Goal: Information Seeking & Learning: Learn about a topic

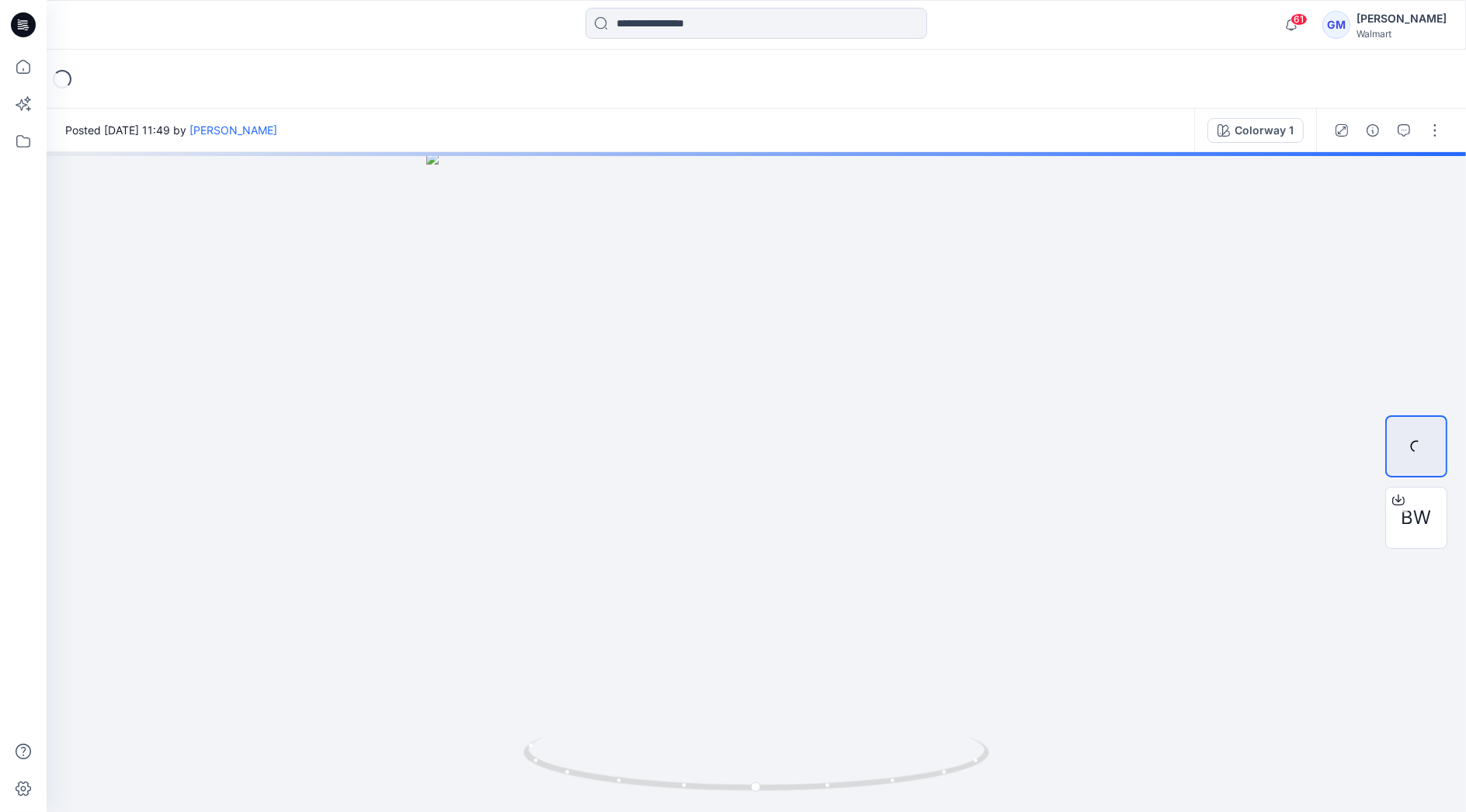
click at [694, 19] on input at bounding box center [756, 23] width 342 height 31
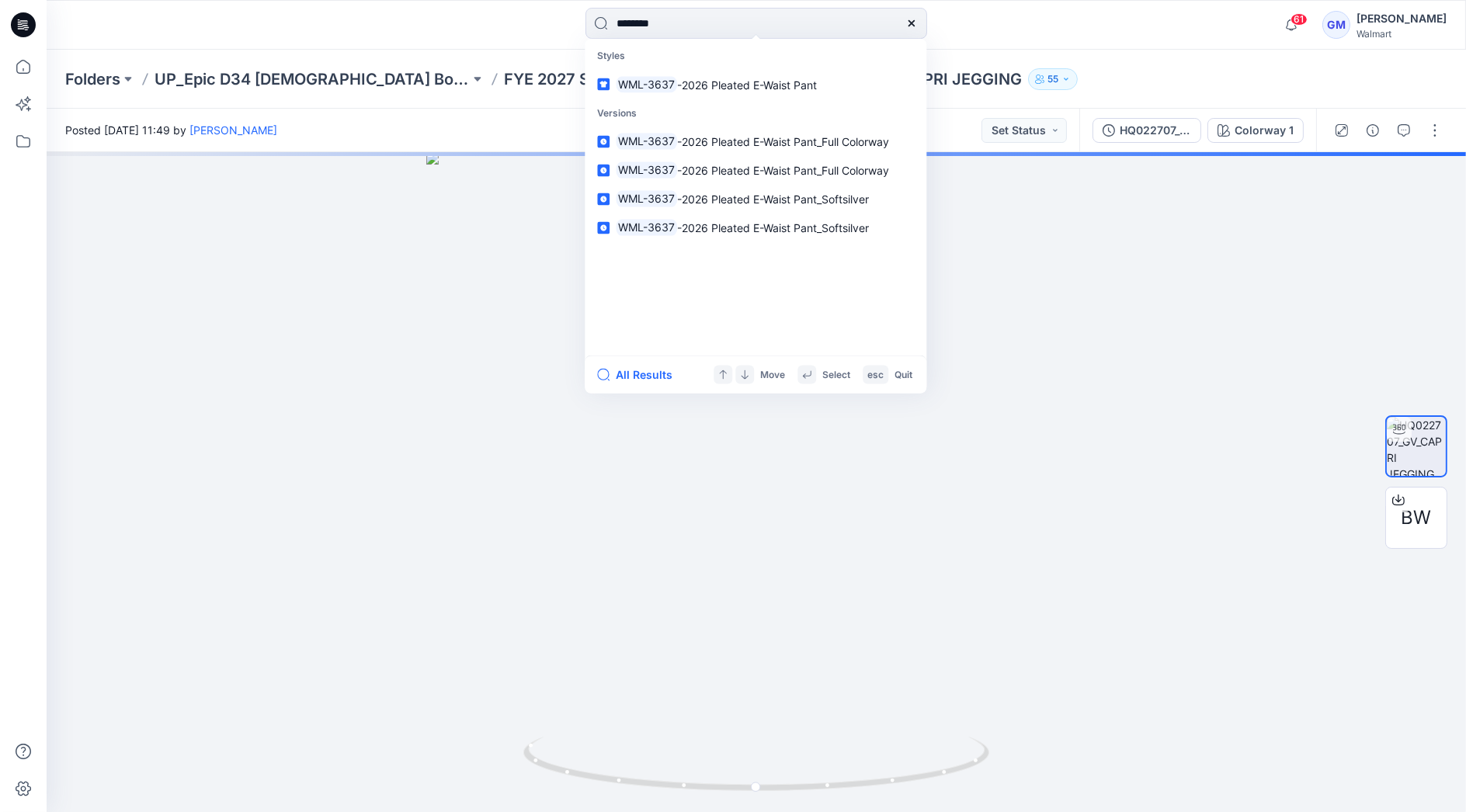
type input "********"
click at [652, 374] on button "All Results" at bounding box center [639, 375] width 85 height 19
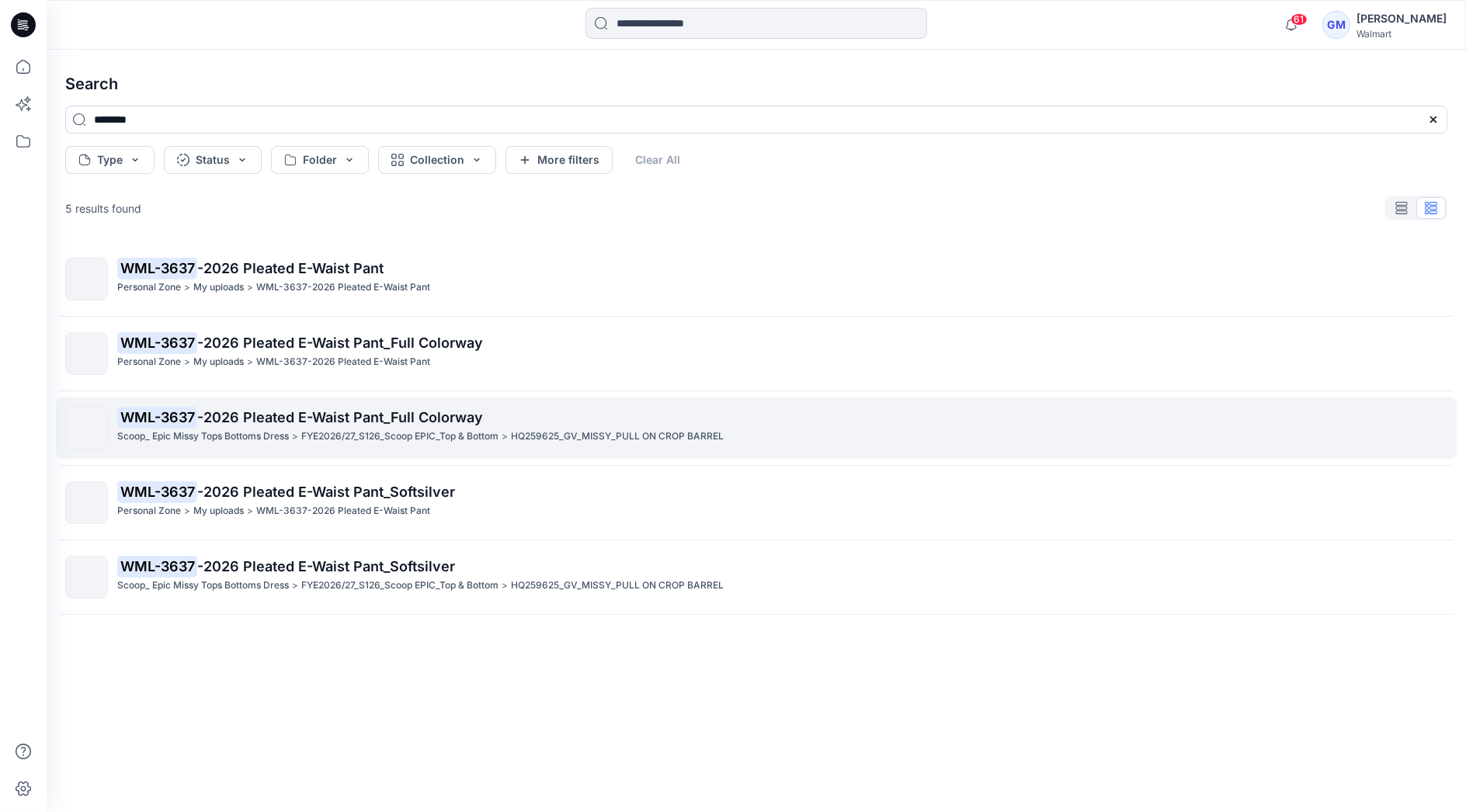
click at [295, 421] on span "-2026 Pleated E-Waist Pant_Full Colorway" at bounding box center [340, 417] width 285 height 16
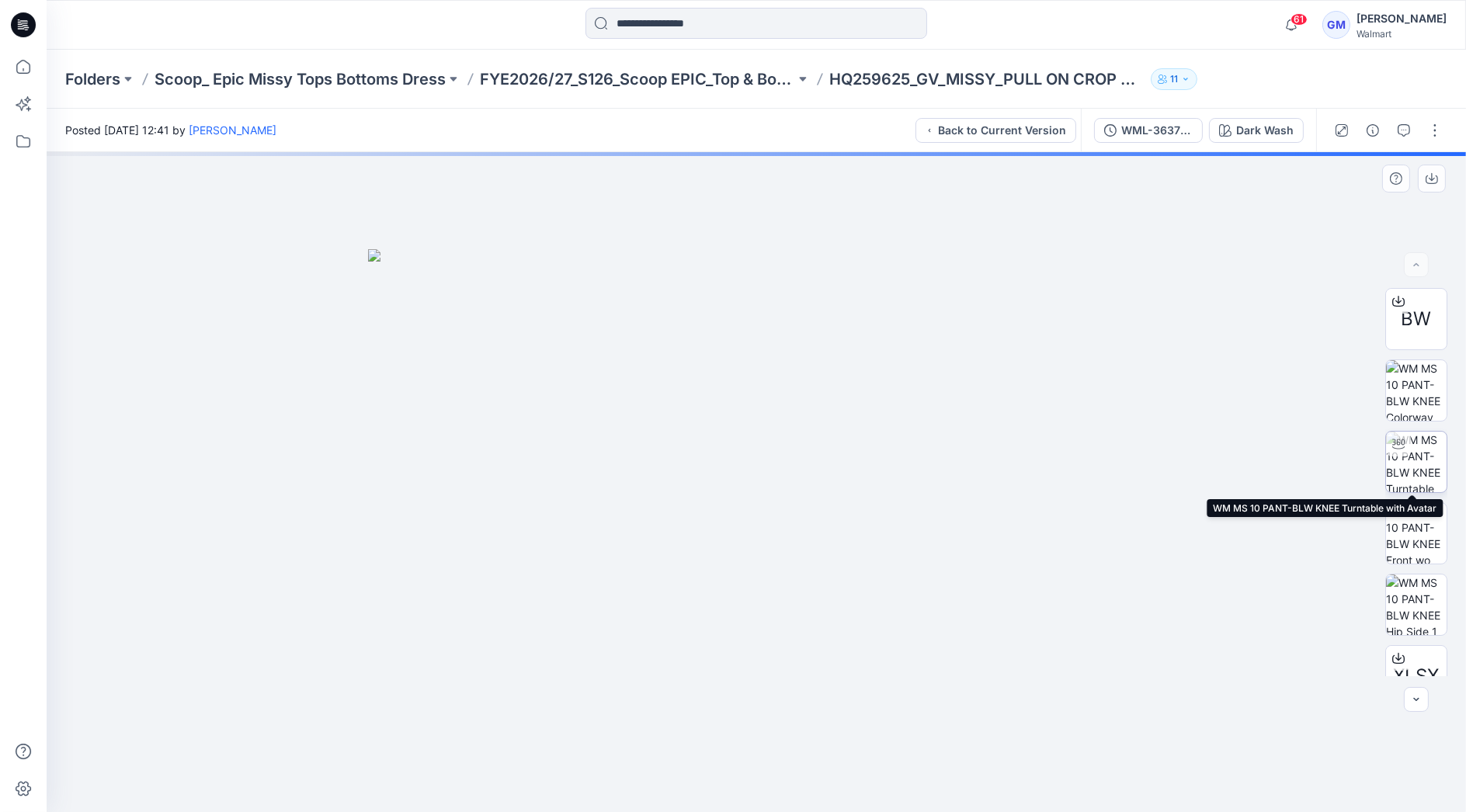
click at [1410, 463] on img at bounding box center [1416, 461] width 60 height 60
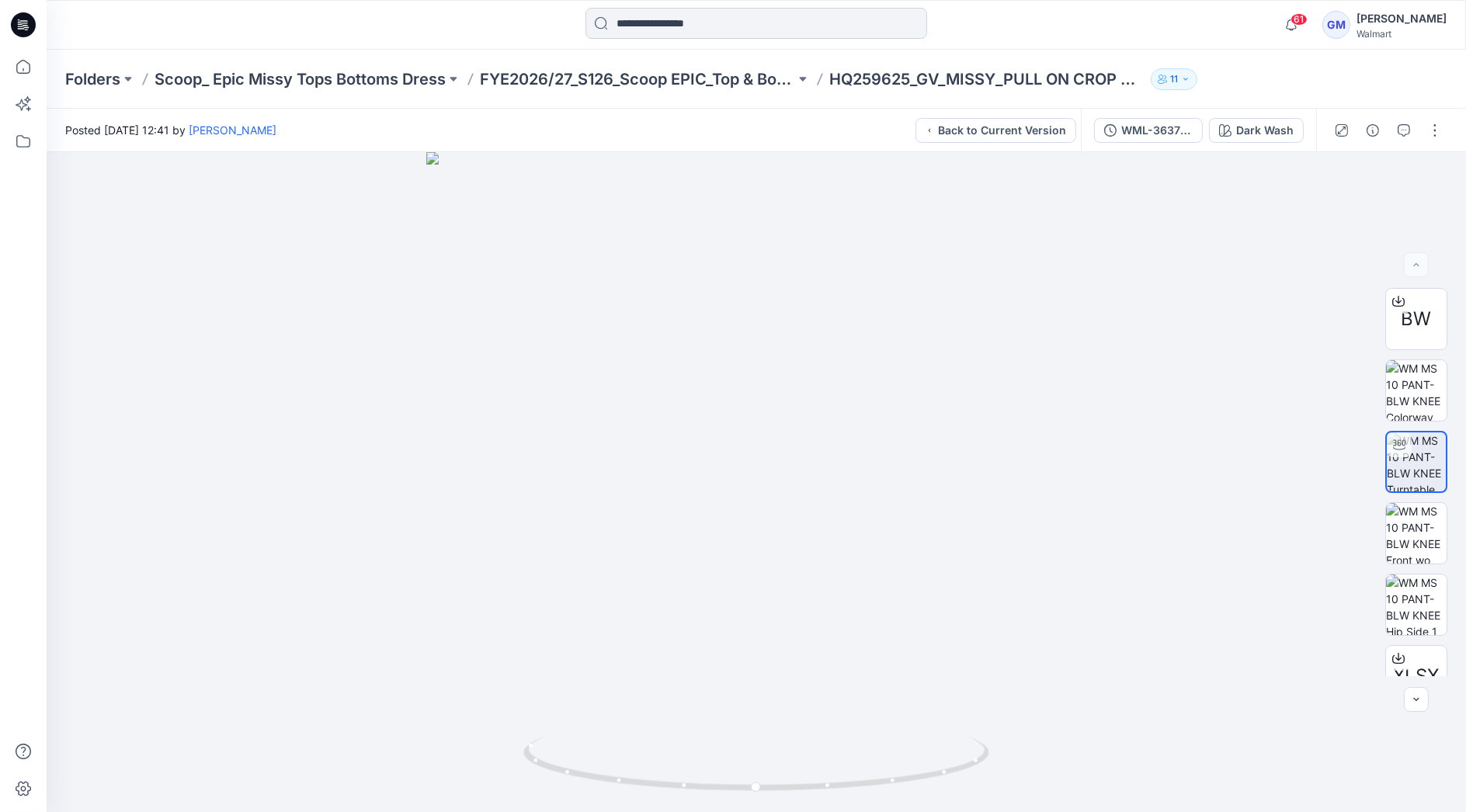
click at [831, 16] on input at bounding box center [756, 23] width 342 height 31
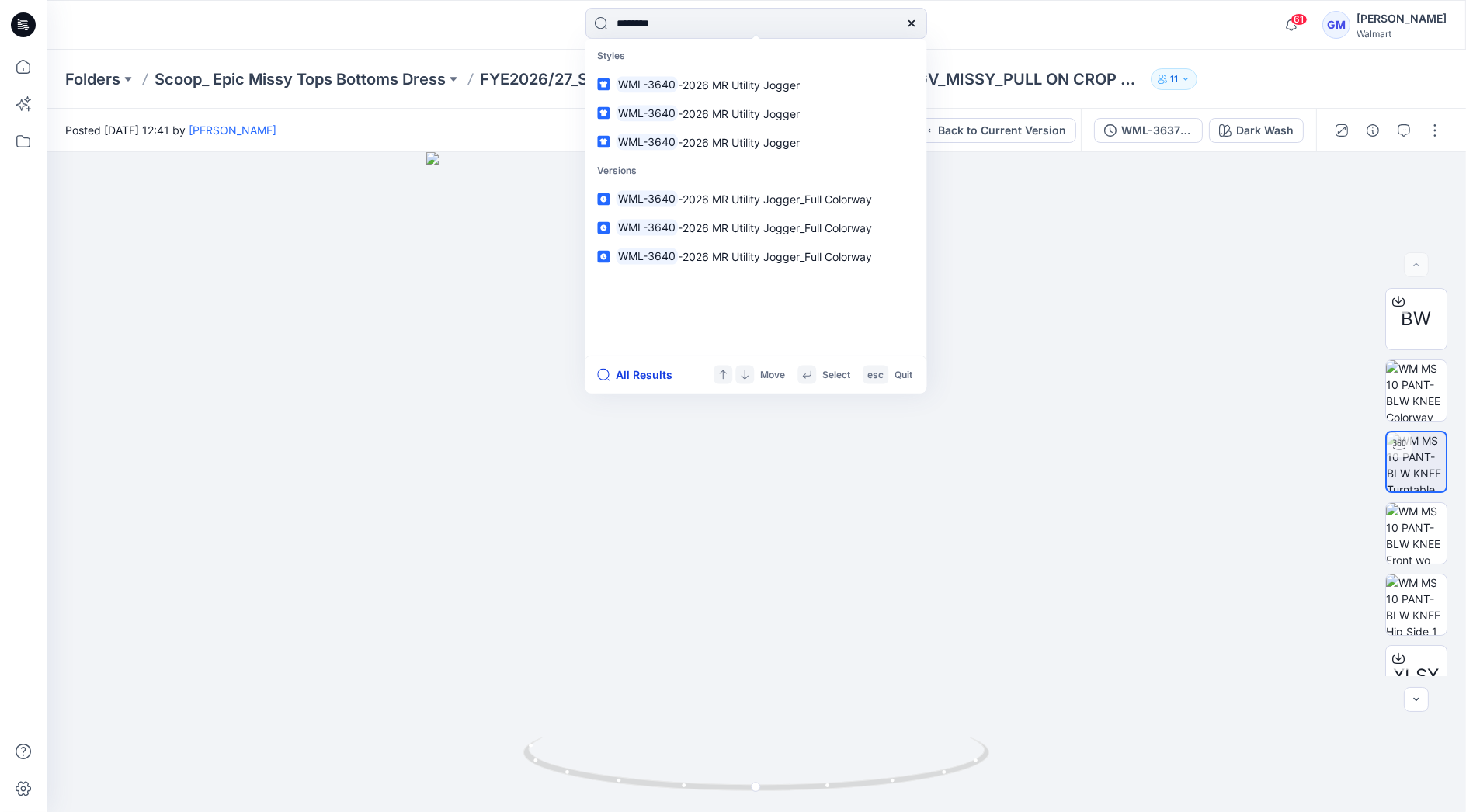
type input "********"
click at [649, 381] on button "All Results" at bounding box center [639, 375] width 85 height 19
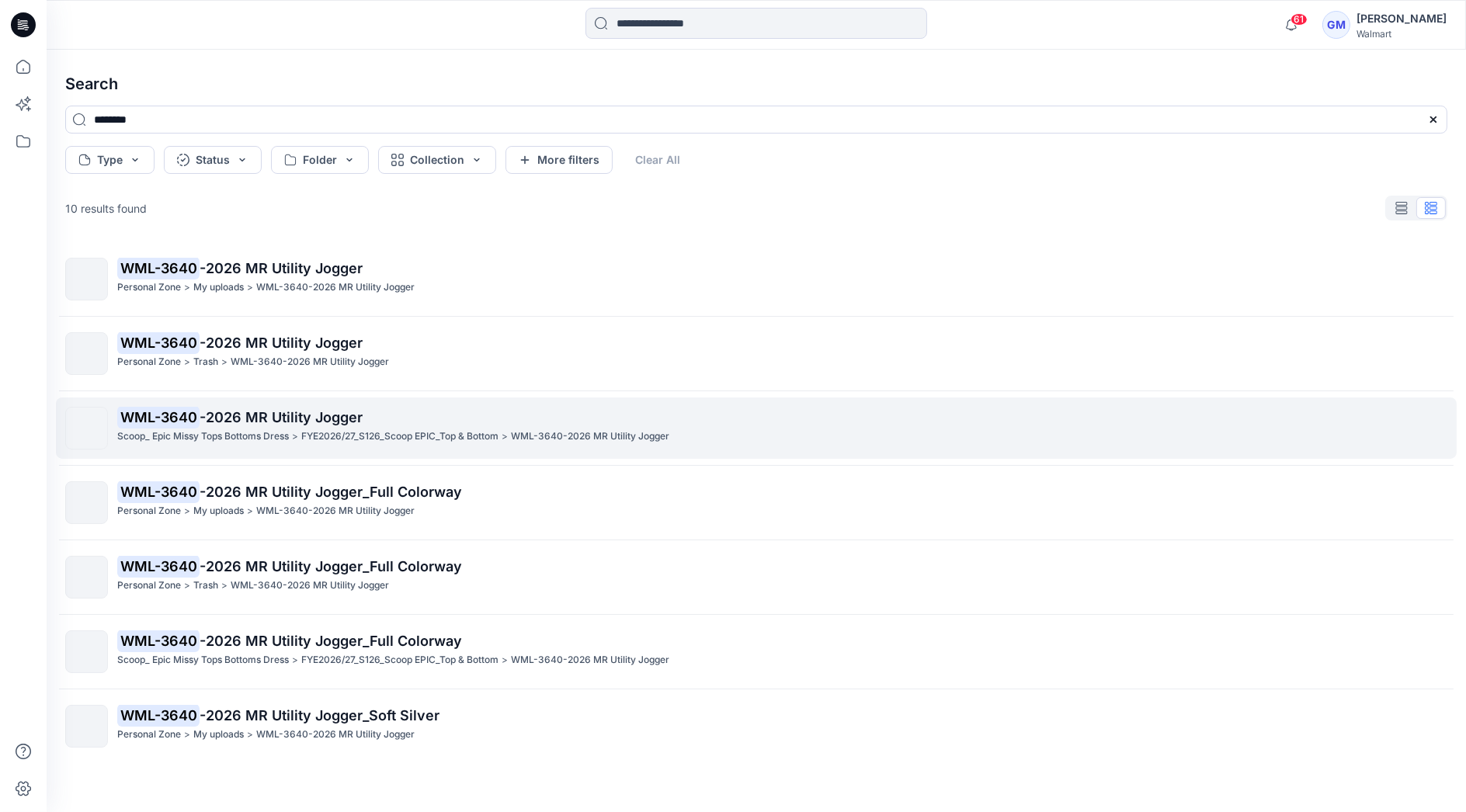
click at [277, 439] on p "Scoop_ Epic Missy Tops Bottoms Dress" at bounding box center [202, 437] width 172 height 16
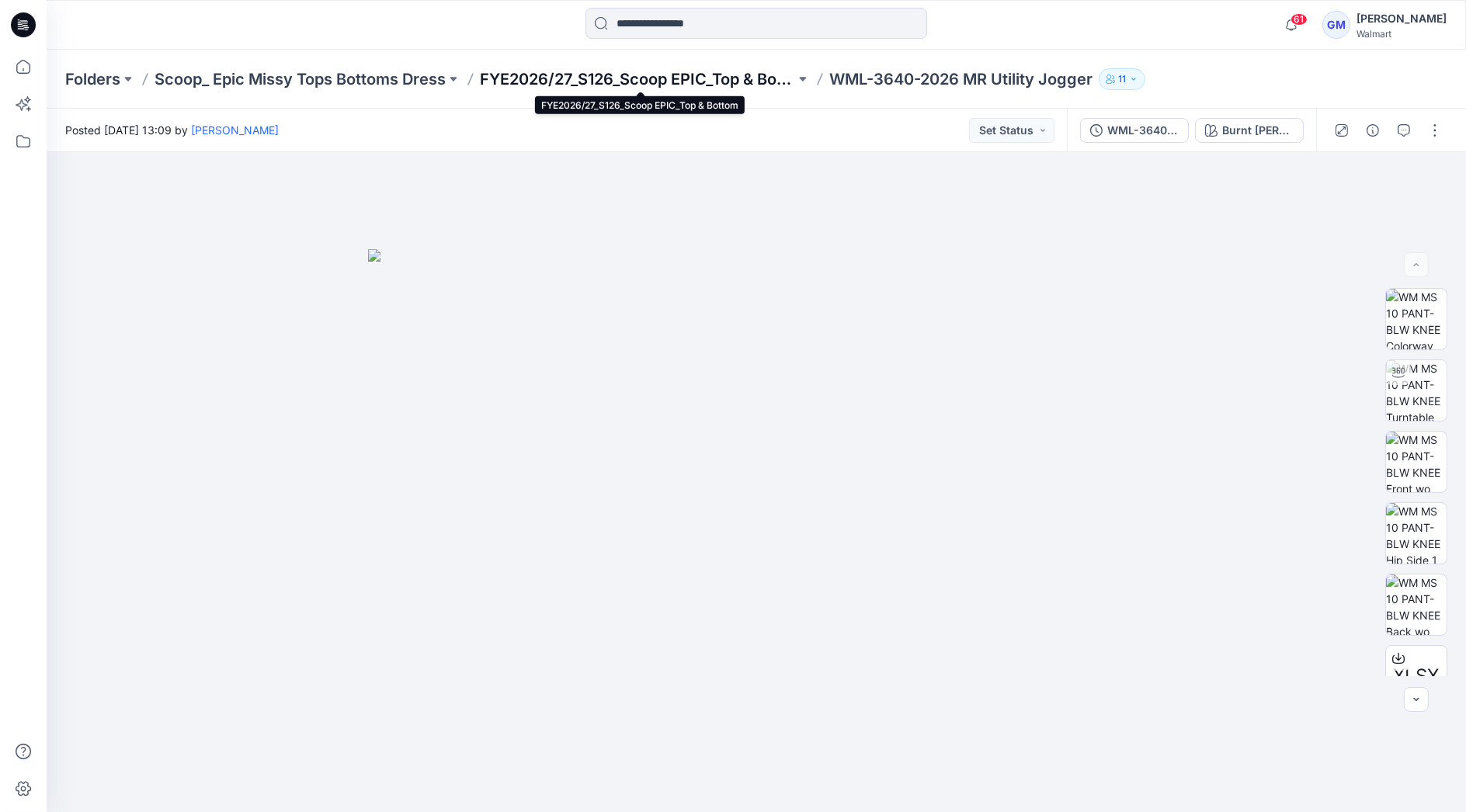
click at [718, 79] on p "FYE2026/27_S126_Scoop EPIC_Top & Bottom" at bounding box center [637, 79] width 315 height 22
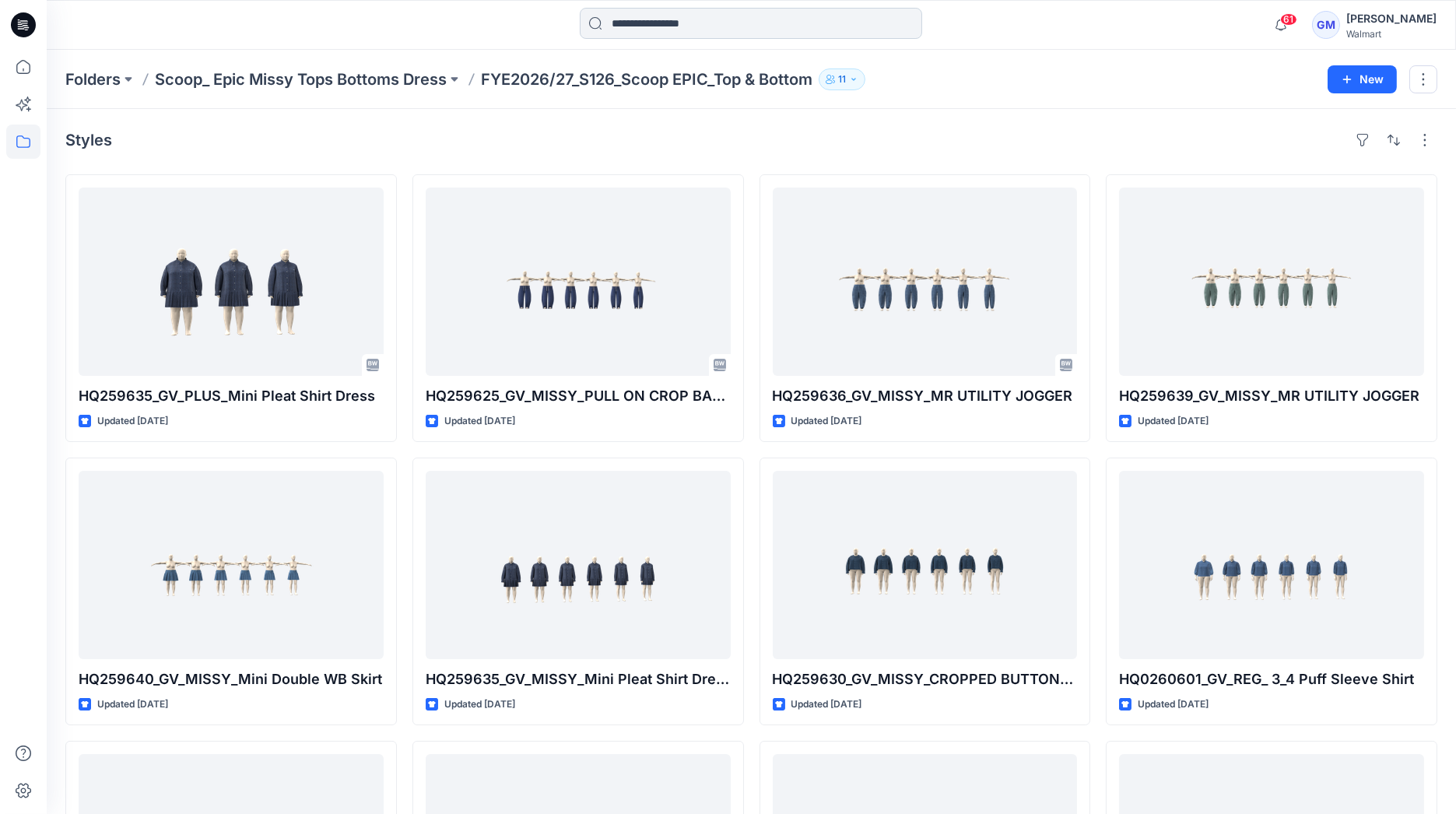
click at [704, 22] on input at bounding box center [751, 23] width 343 height 32
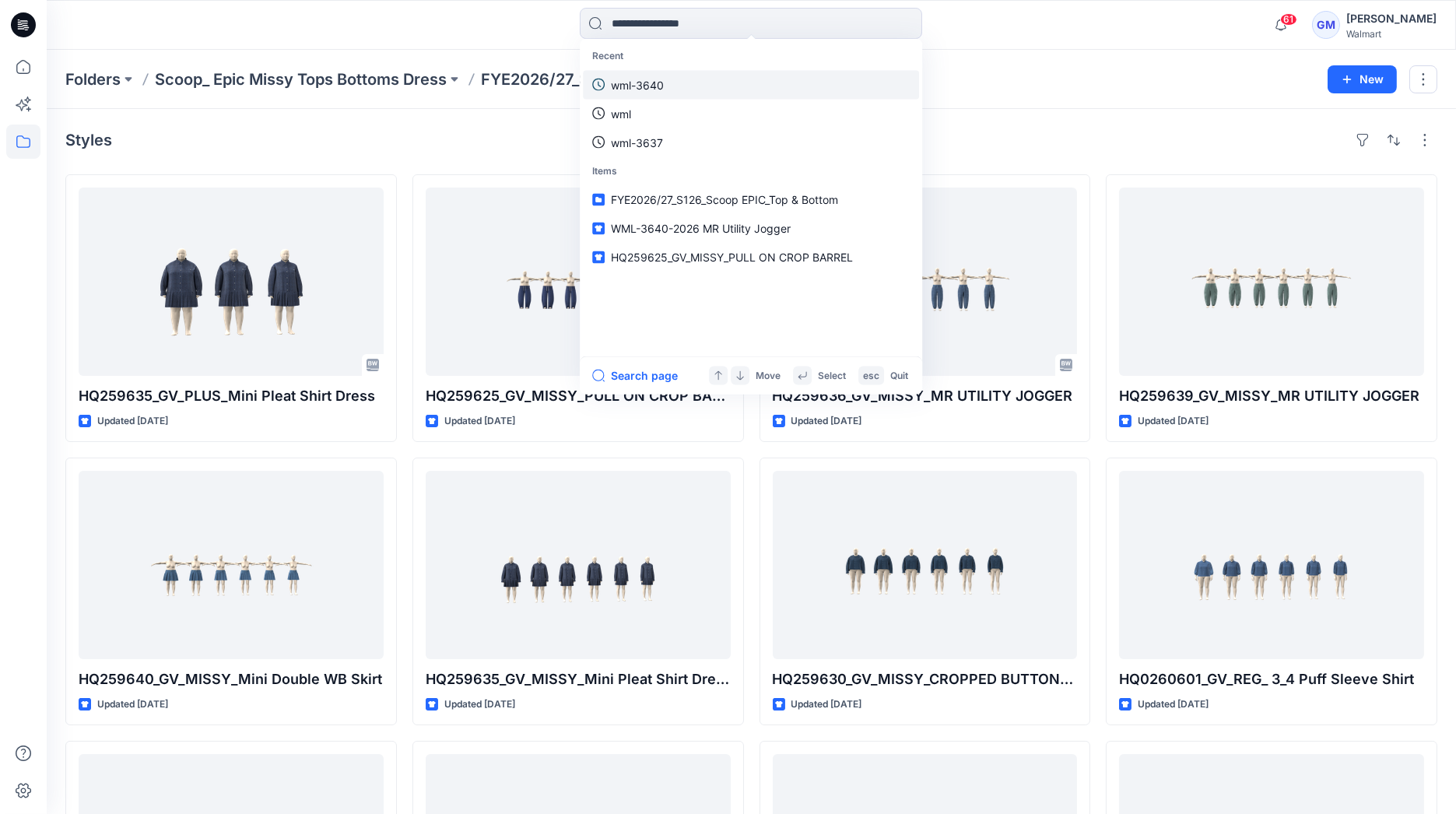
click at [672, 78] on link "wml-3640" at bounding box center [751, 85] width 336 height 29
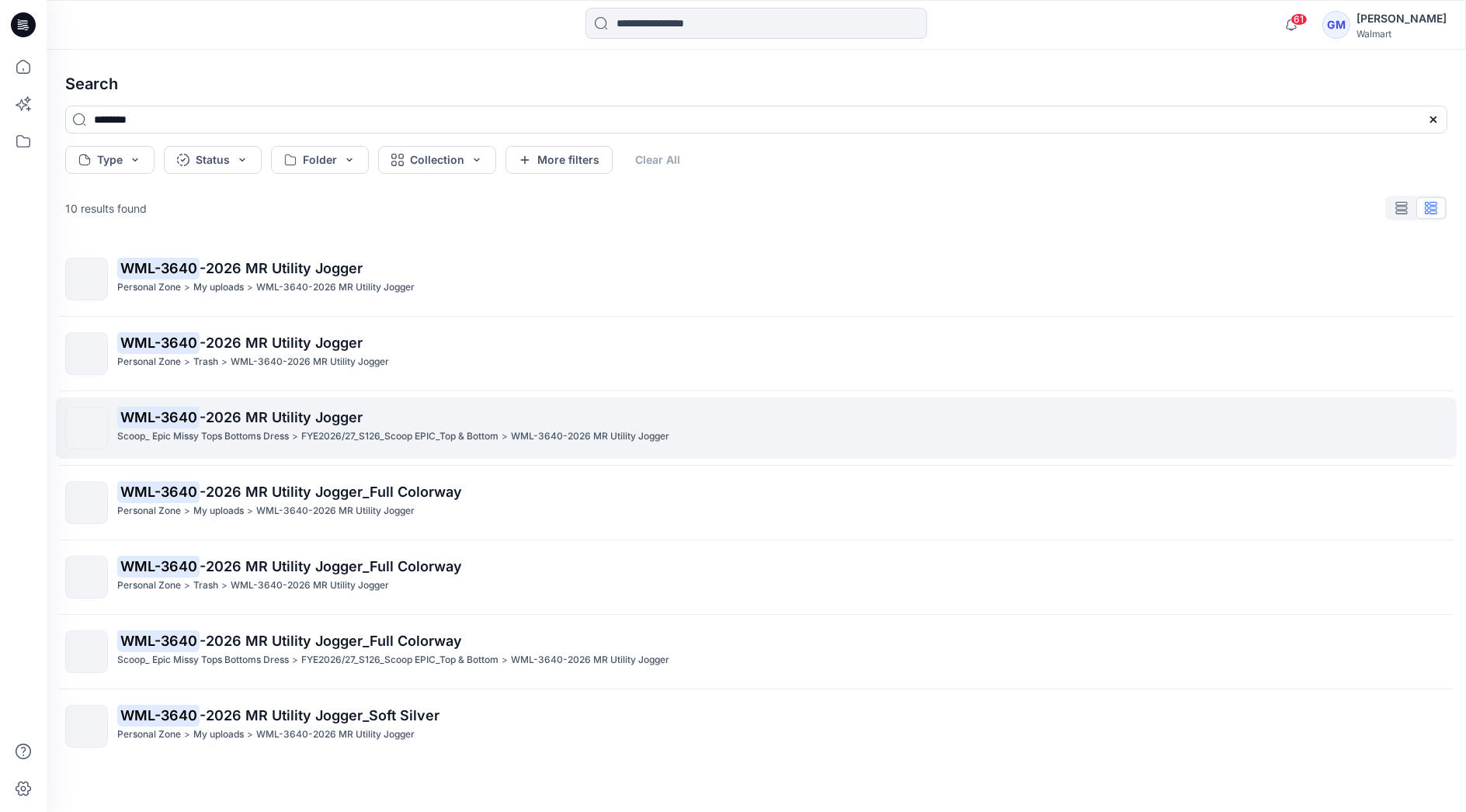
click at [233, 425] on span "-2026 MR Utility Jogger" at bounding box center [281, 417] width 163 height 16
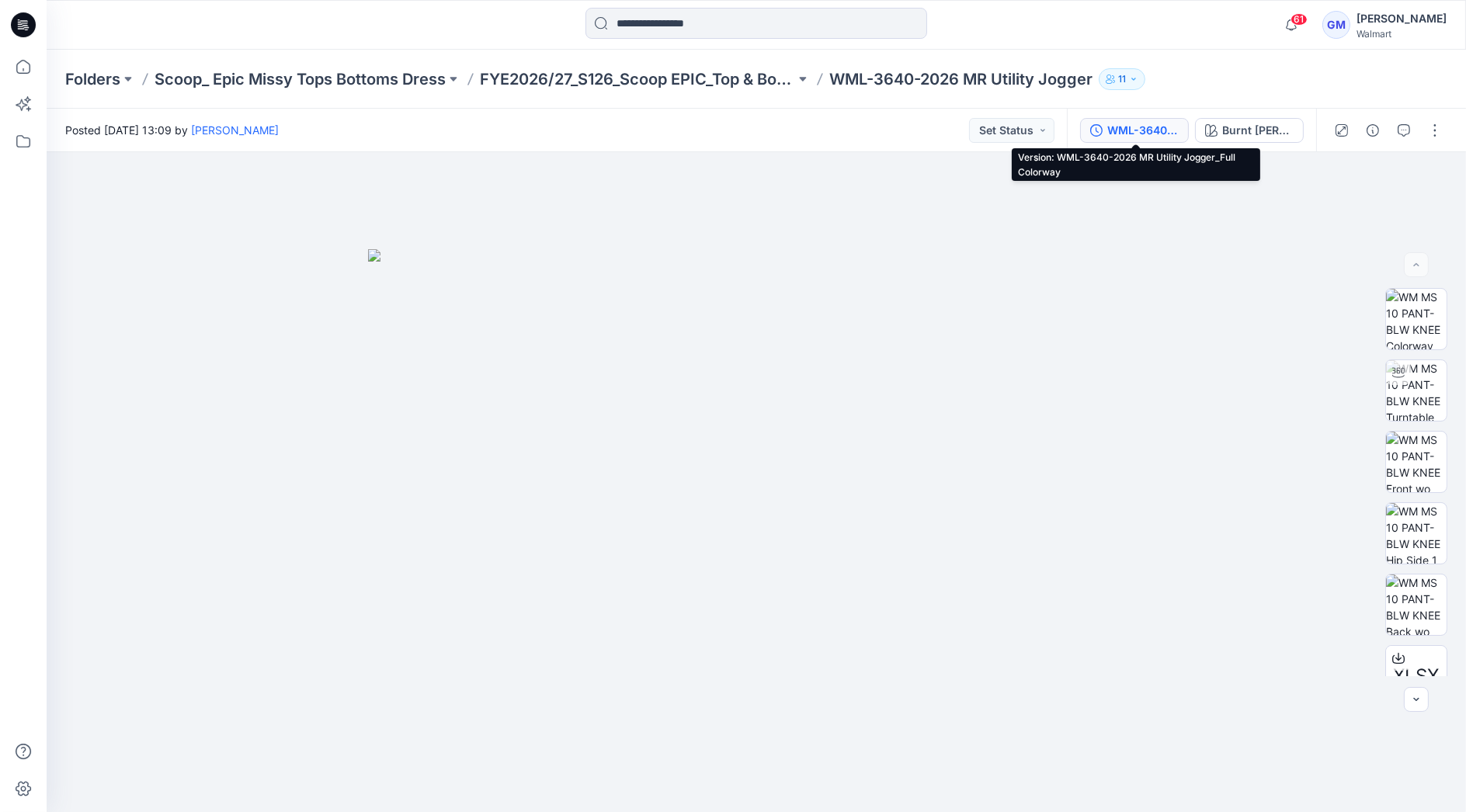
click at [1164, 124] on div "WML-3640-2026 MR Utility Jogger_Full Colorway" at bounding box center [1143, 130] width 72 height 17
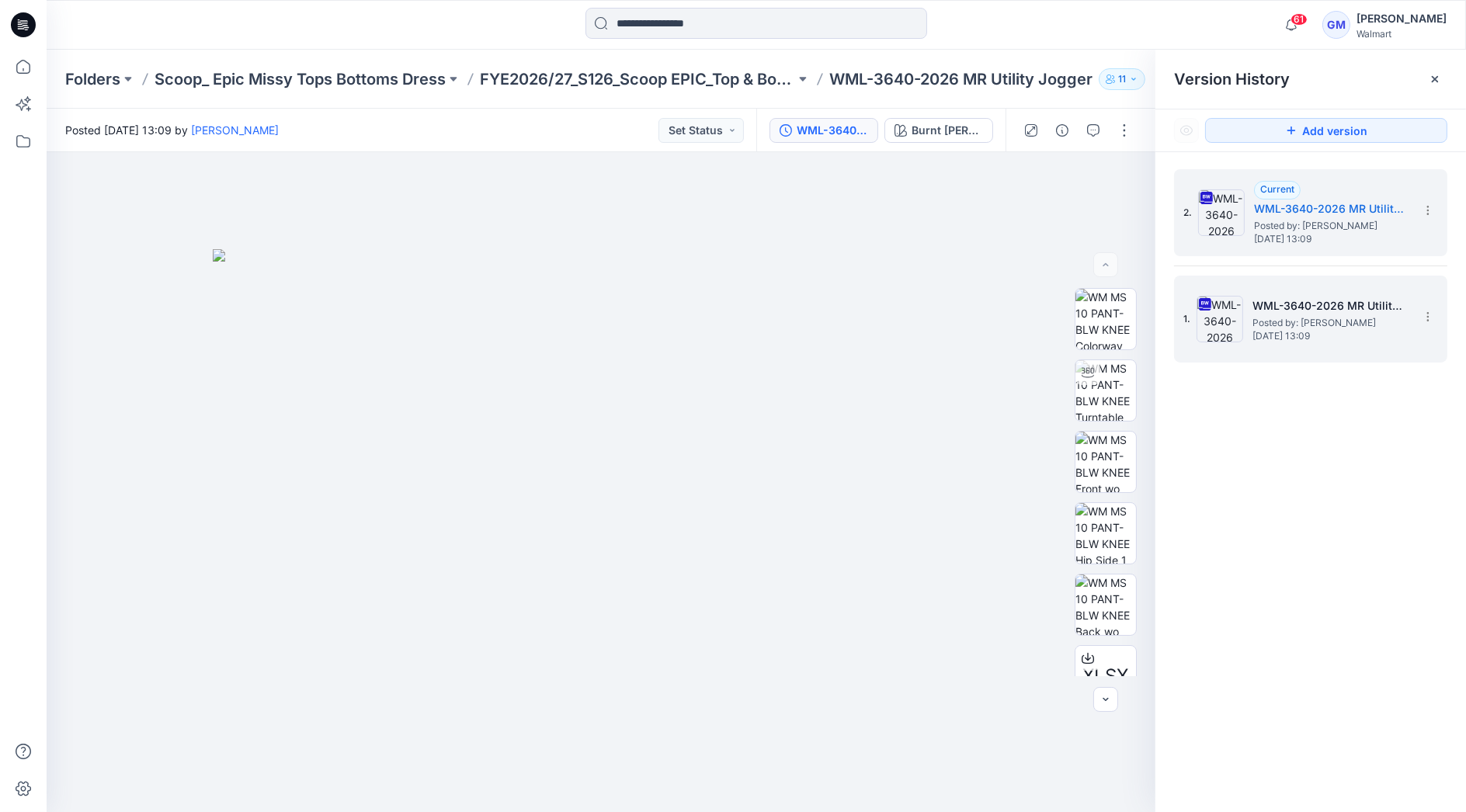
click at [1324, 312] on h5 "WML-3640-2026 MR Utility Jogger_Soft Silver" at bounding box center [1330, 306] width 156 height 19
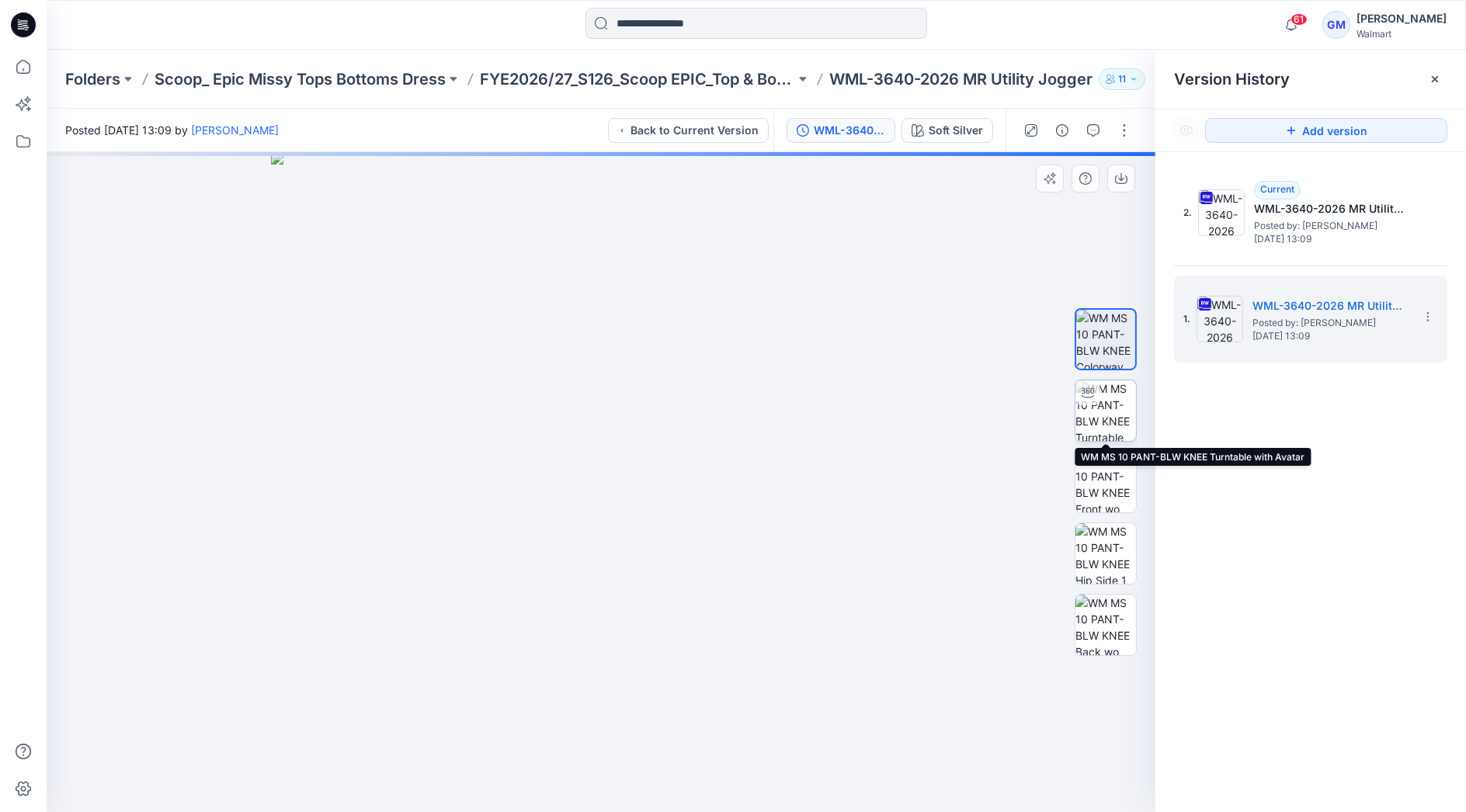
click at [1113, 417] on img at bounding box center [1106, 410] width 60 height 60
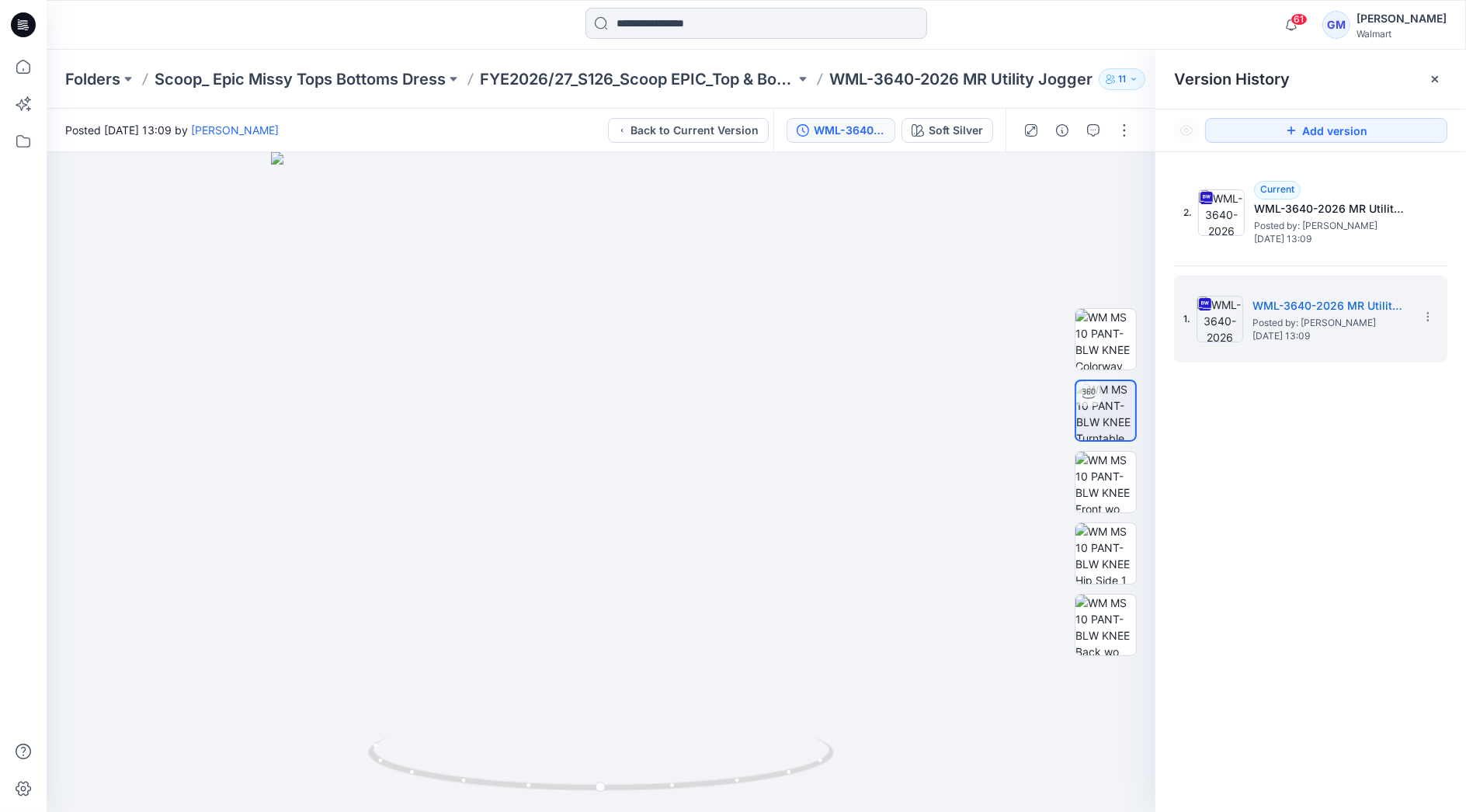
click at [860, 27] on input at bounding box center [756, 23] width 342 height 31
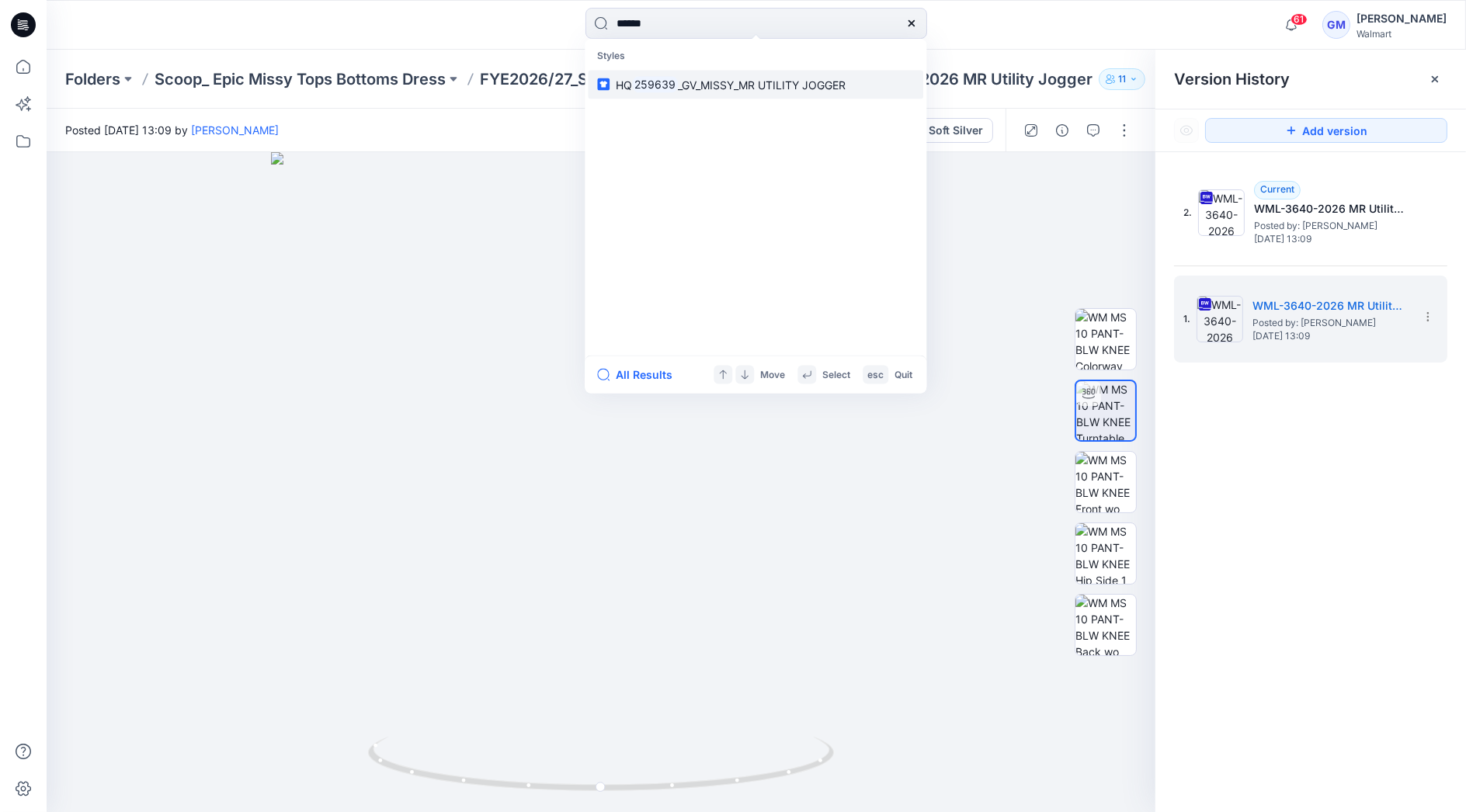
type input "******"
click at [747, 86] on span "_GV_MISSY_MR UTILITY JOGGER" at bounding box center [762, 84] width 168 height 13
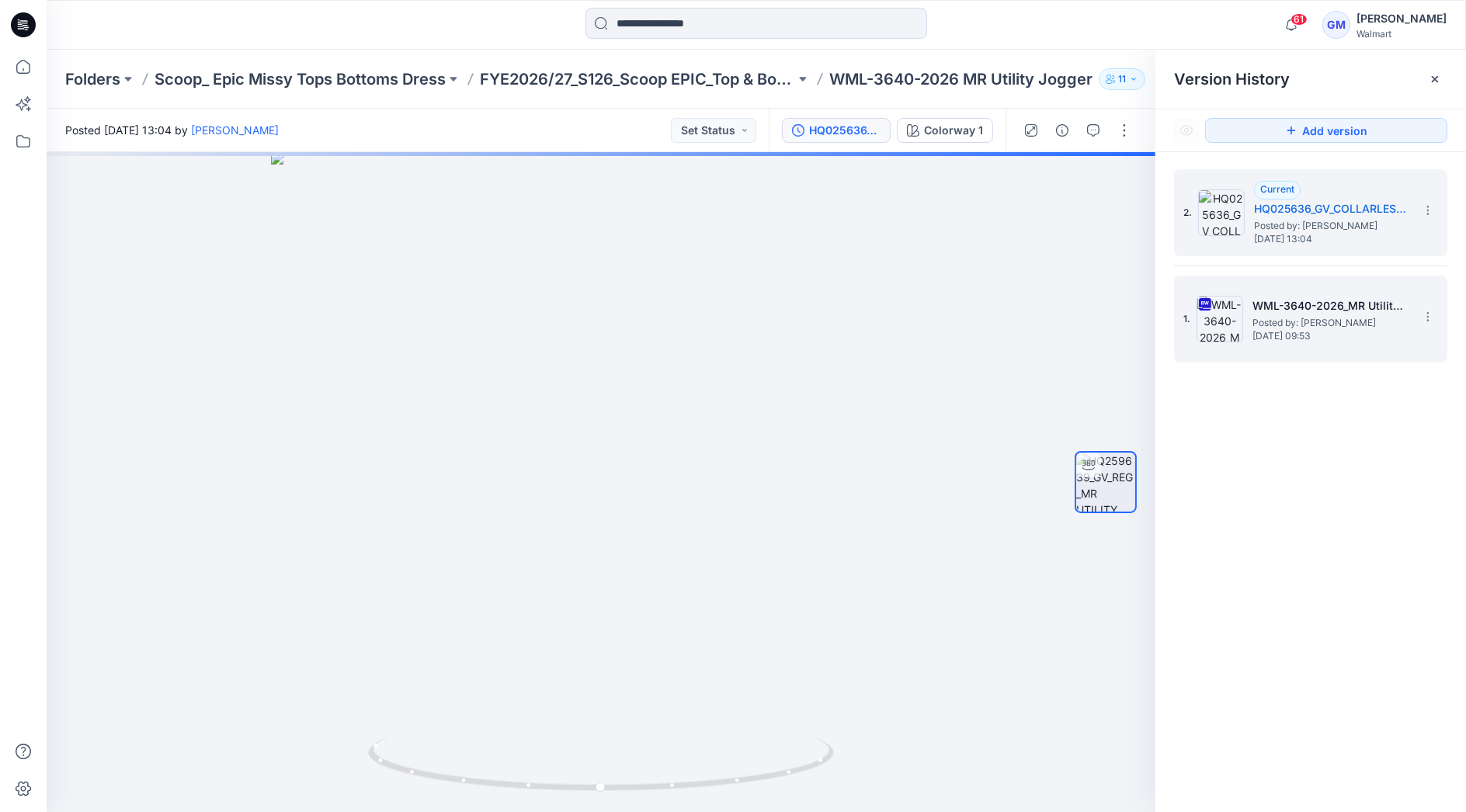
click at [1266, 323] on span "Posted by: [PERSON_NAME]" at bounding box center [1330, 323] width 156 height 15
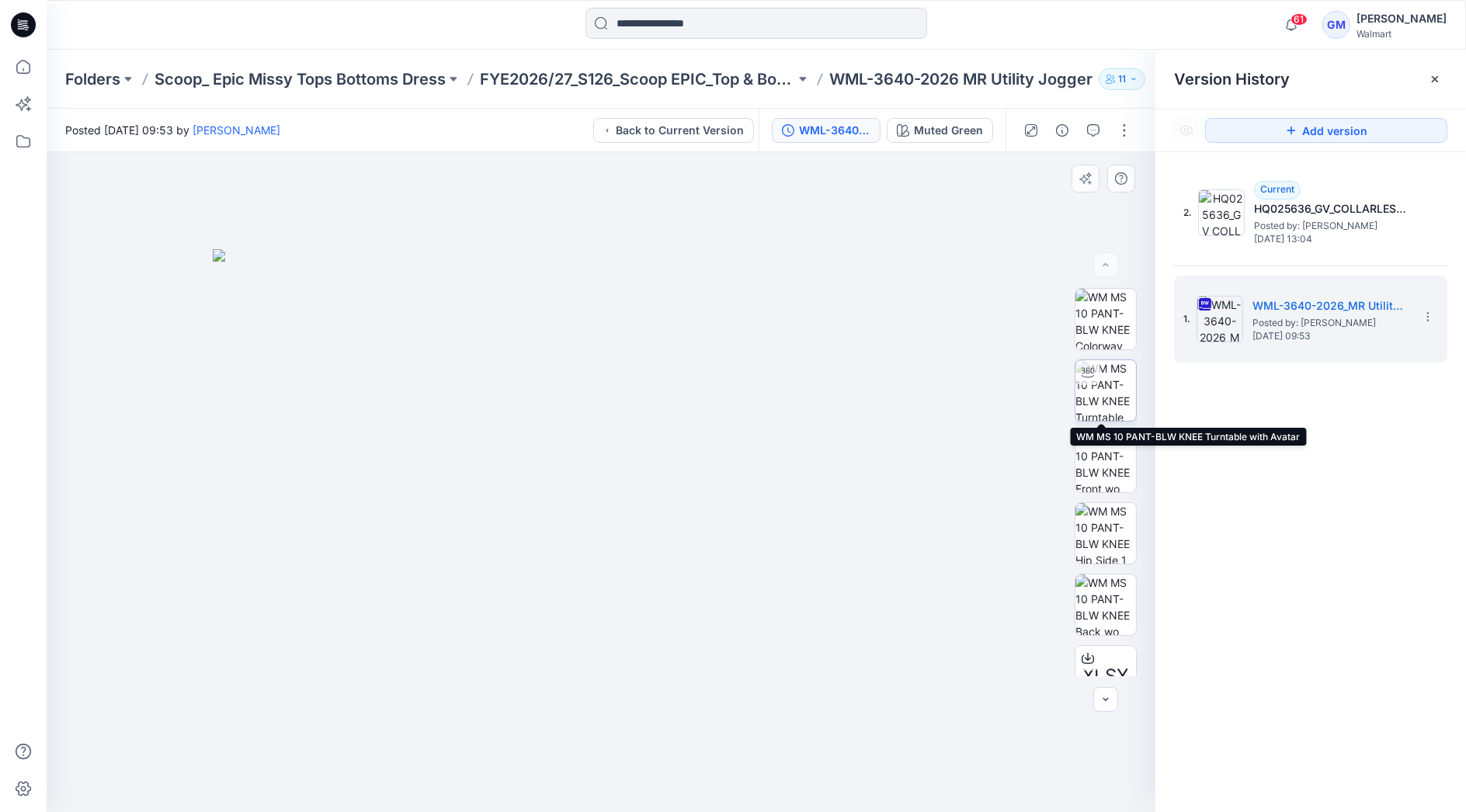
click at [1109, 398] on img at bounding box center [1106, 390] width 60 height 60
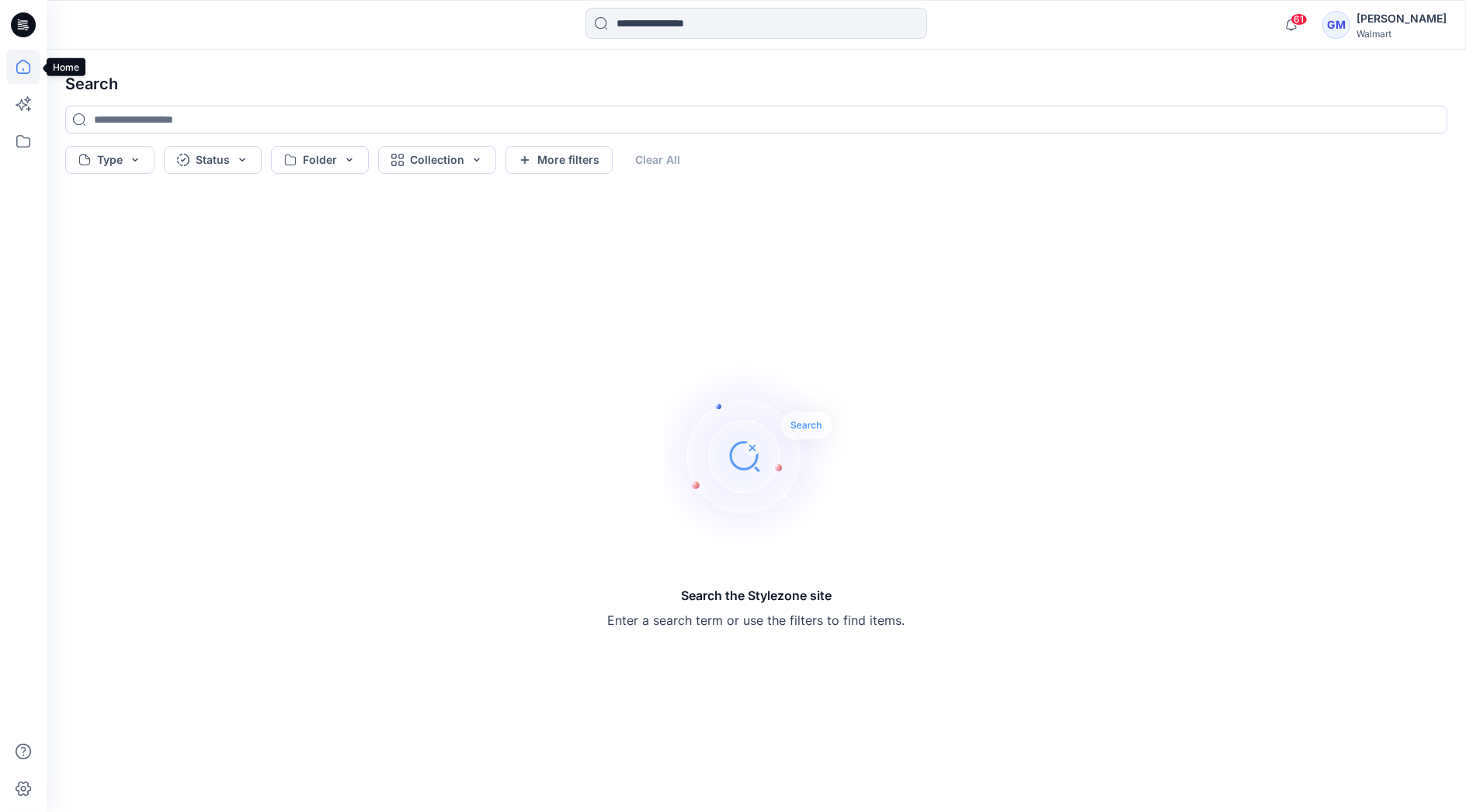
click at [10, 72] on icon at bounding box center [23, 67] width 34 height 34
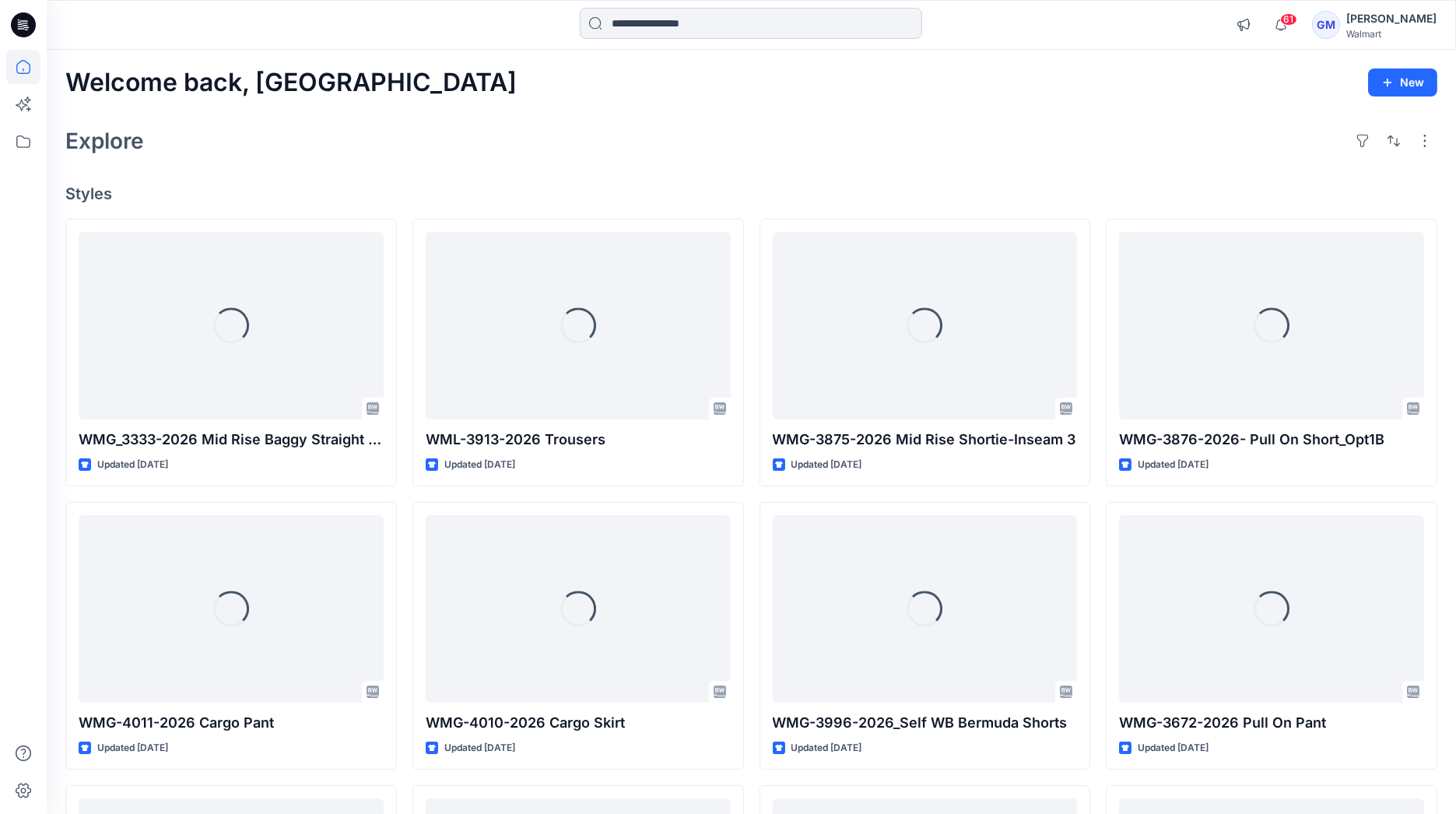
click at [776, 20] on input at bounding box center [751, 23] width 343 height 32
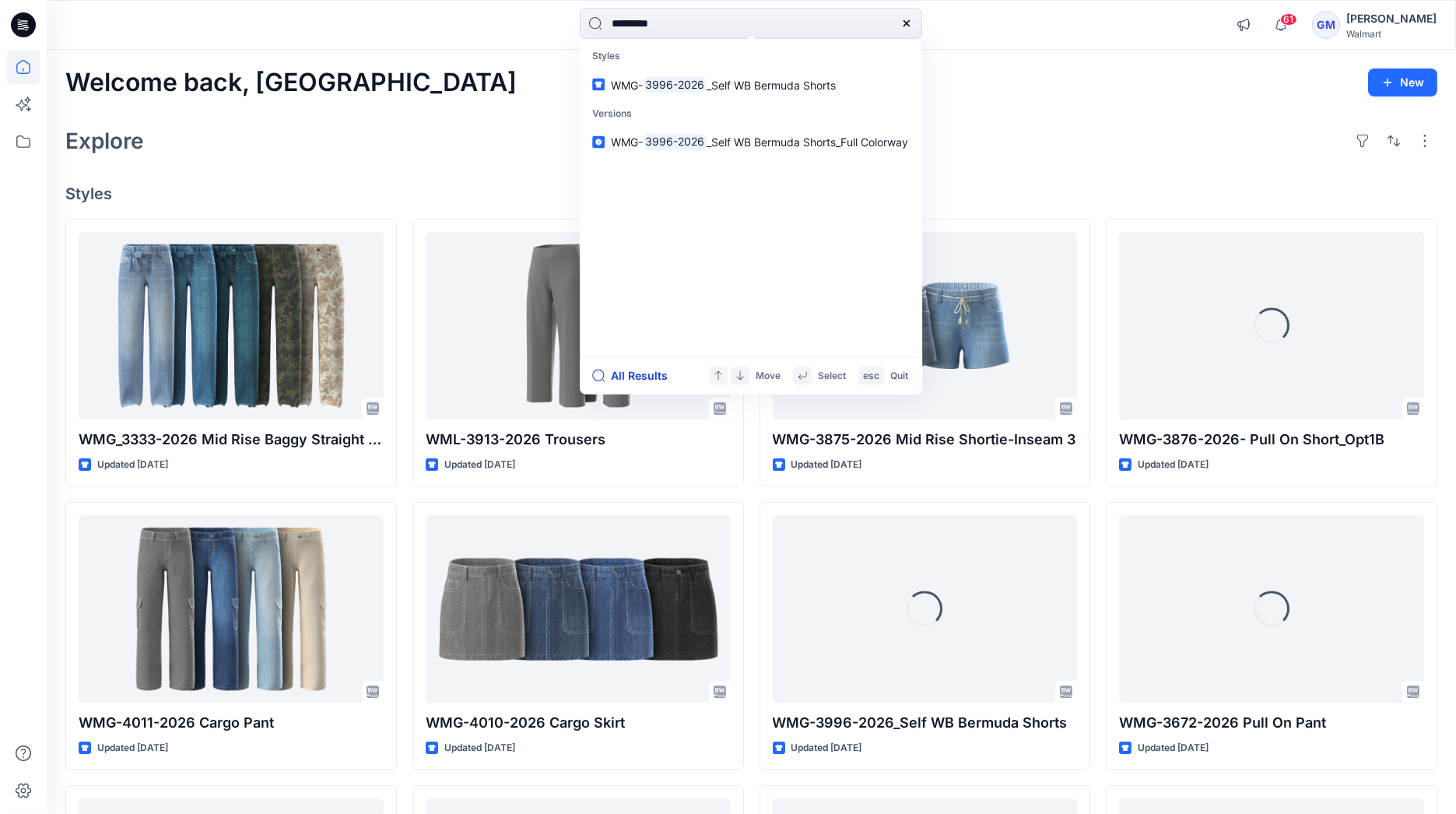
type input "*********"
click at [645, 367] on button "All Results" at bounding box center [635, 376] width 86 height 19
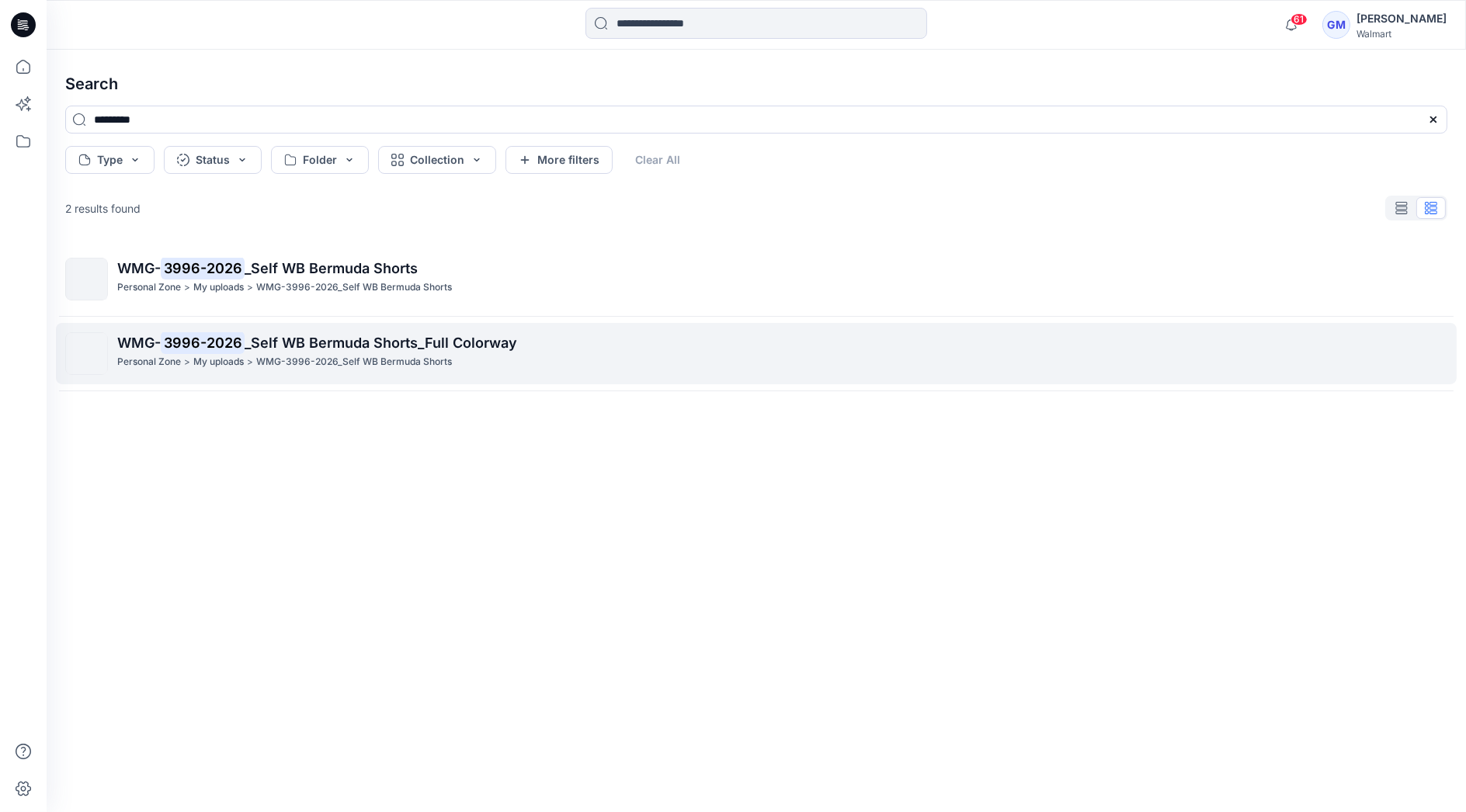
click at [272, 336] on span "_Self WB Bermuda Shorts_Full Colorway" at bounding box center [381, 343] width 273 height 16
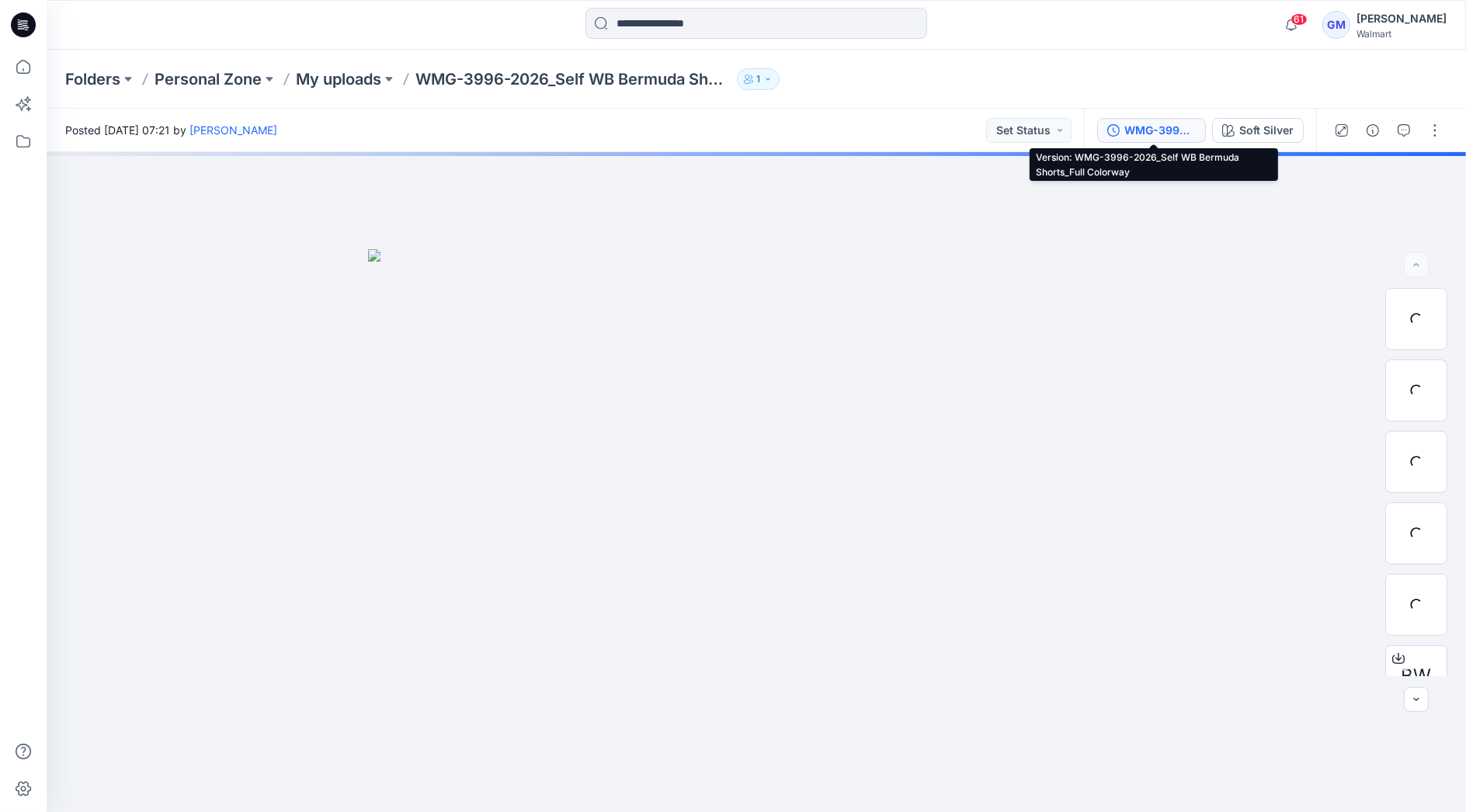
click at [1182, 131] on div "WMG-3996-2026_Self WB Bermuda Shorts_Full Colorway" at bounding box center [1160, 130] width 72 height 17
